Goal: Task Accomplishment & Management: Manage account settings

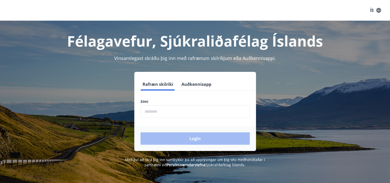
click at [152, 109] on input "phone" at bounding box center [195, 111] width 109 height 13
type input "********"
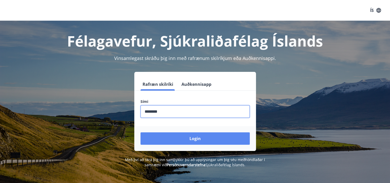
click at [196, 137] on button "Login" at bounding box center [195, 138] width 109 height 12
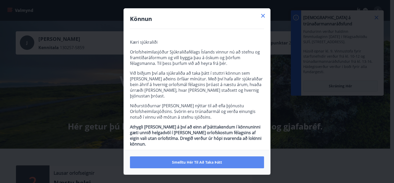
click at [195, 160] on span "Smelltu hér til að taka þátt" at bounding box center [197, 161] width 50 height 5
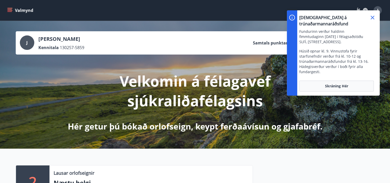
click at [372, 17] on icon at bounding box center [373, 18] width 4 height 4
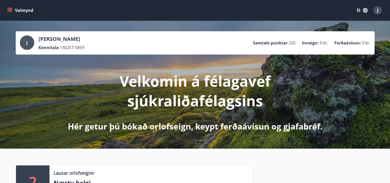
click at [378, 10] on span "J" at bounding box center [377, 10] width 1 height 6
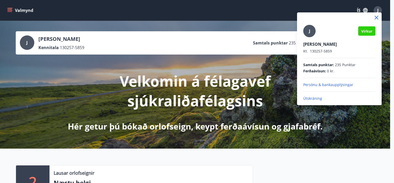
click at [312, 98] on p "Útskráning" at bounding box center [339, 98] width 72 height 5
